Goal: Information Seeking & Learning: Learn about a topic

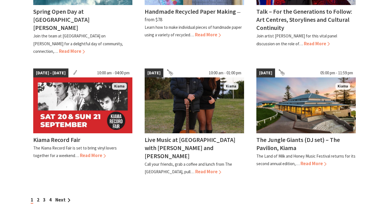
scroll to position [469, 0]
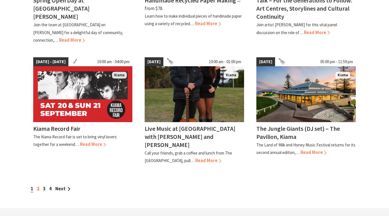
click at [37, 185] on link "2" at bounding box center [38, 188] width 3 height 6
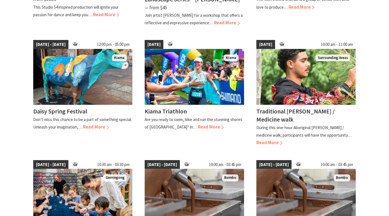
scroll to position [257, 0]
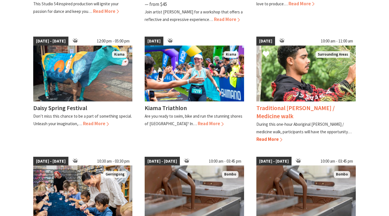
click at [269, 106] on h4 "Traditional [PERSON_NAME] / Medicine walk" at bounding box center [295, 112] width 78 height 16
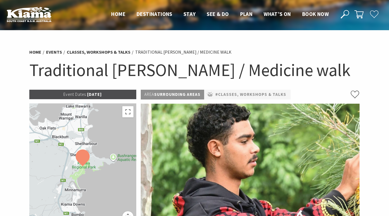
click at [377, 123] on section "Home Events Classes, Workshops & Talks Traditional Bush-tucker / Medicine walk …" at bounding box center [194, 178] width 389 height 297
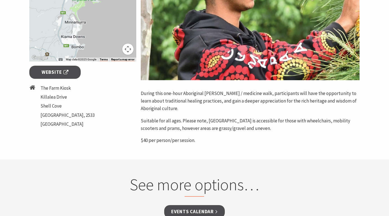
scroll to position [179, 0]
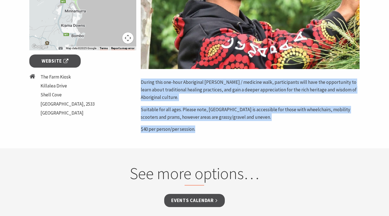
drag, startPoint x: 199, startPoint y: 130, endPoint x: 140, endPoint y: 85, distance: 74.7
click at [140, 85] on div "Area Surrounding Areas #Classes, Workshops & Talks During this one-hour Aborigi…" at bounding box center [249, 22] width 223 height 222
copy div "During this one-hour Aboriginal bush tucker / medicine walk, participants will …"
click at [191, 132] on p "$40 per person/per session." at bounding box center [250, 129] width 219 height 8
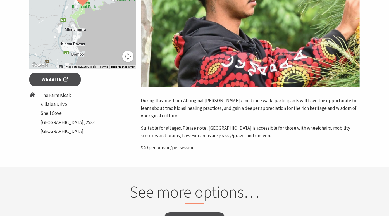
scroll to position [156, 0]
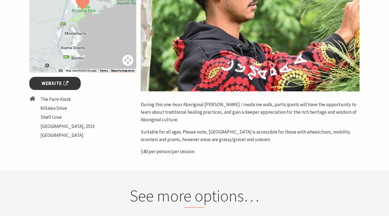
click at [56, 83] on span "Website" at bounding box center [55, 84] width 27 height 8
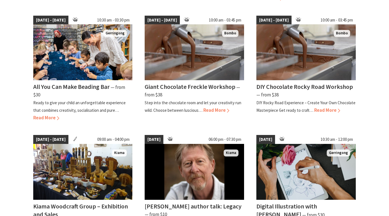
scroll to position [402, 0]
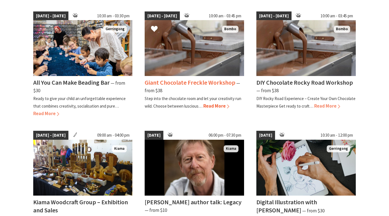
click at [219, 103] on span "Read More" at bounding box center [216, 106] width 26 height 6
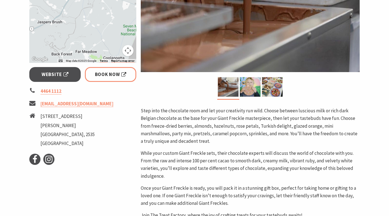
scroll to position [179, 0]
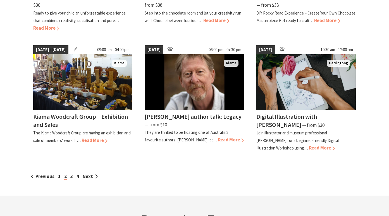
scroll to position [491, 0]
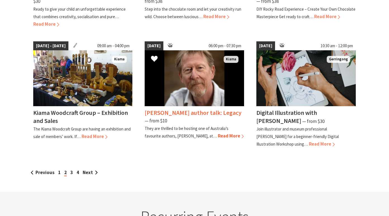
click at [177, 110] on h4 "[PERSON_NAME] author talk: Legacy" at bounding box center [193, 113] width 97 height 8
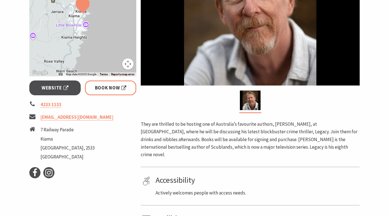
scroll to position [167, 0]
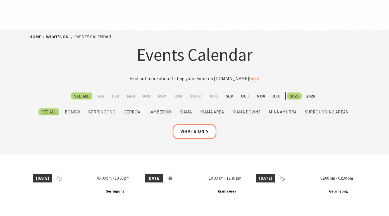
scroll to position [491, 0]
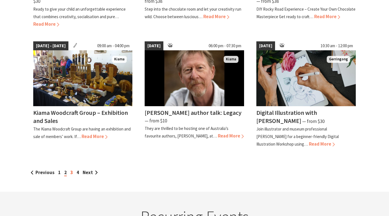
click at [71, 170] on link "3" at bounding box center [71, 172] width 3 height 6
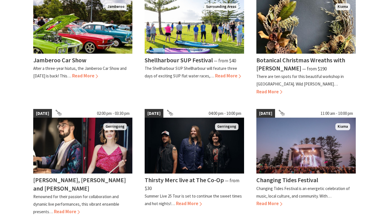
scroll to position [413, 0]
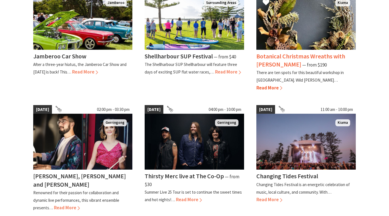
click at [290, 54] on h4 "Botanical Christmas Wreaths with [PERSON_NAME]" at bounding box center [300, 60] width 89 height 16
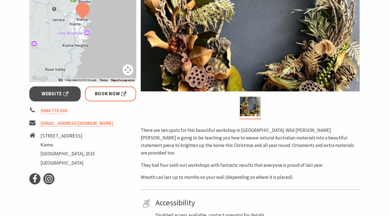
scroll to position [190, 0]
